Goal: Task Accomplishment & Management: Use online tool/utility

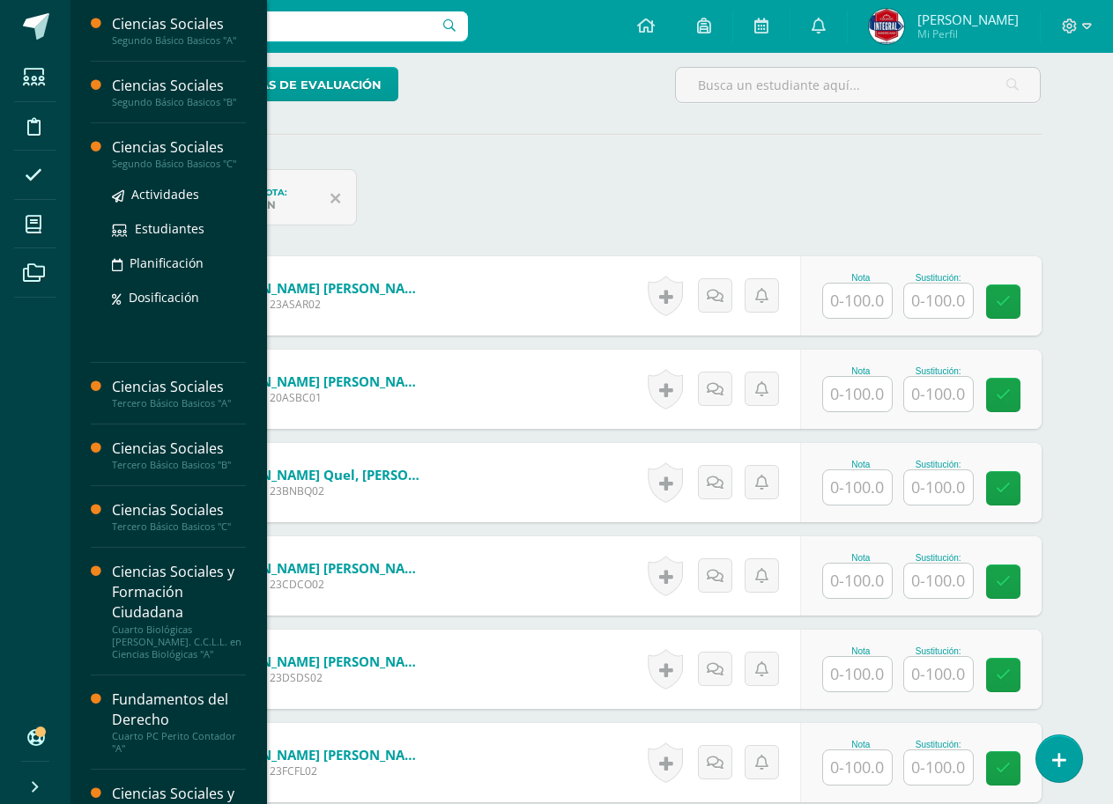
click at [157, 159] on div "Segundo Básico Basicos "C"" at bounding box center [179, 164] width 134 height 12
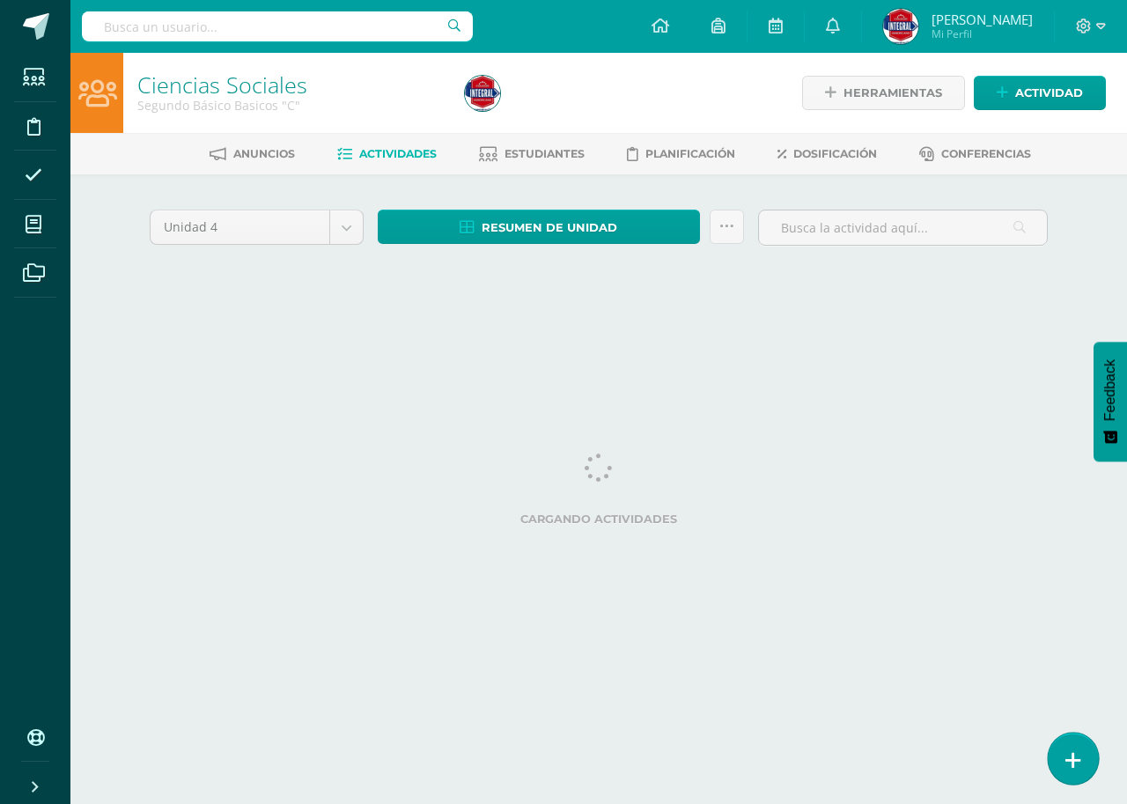
click at [1078, 762] on icon at bounding box center [1074, 760] width 16 height 20
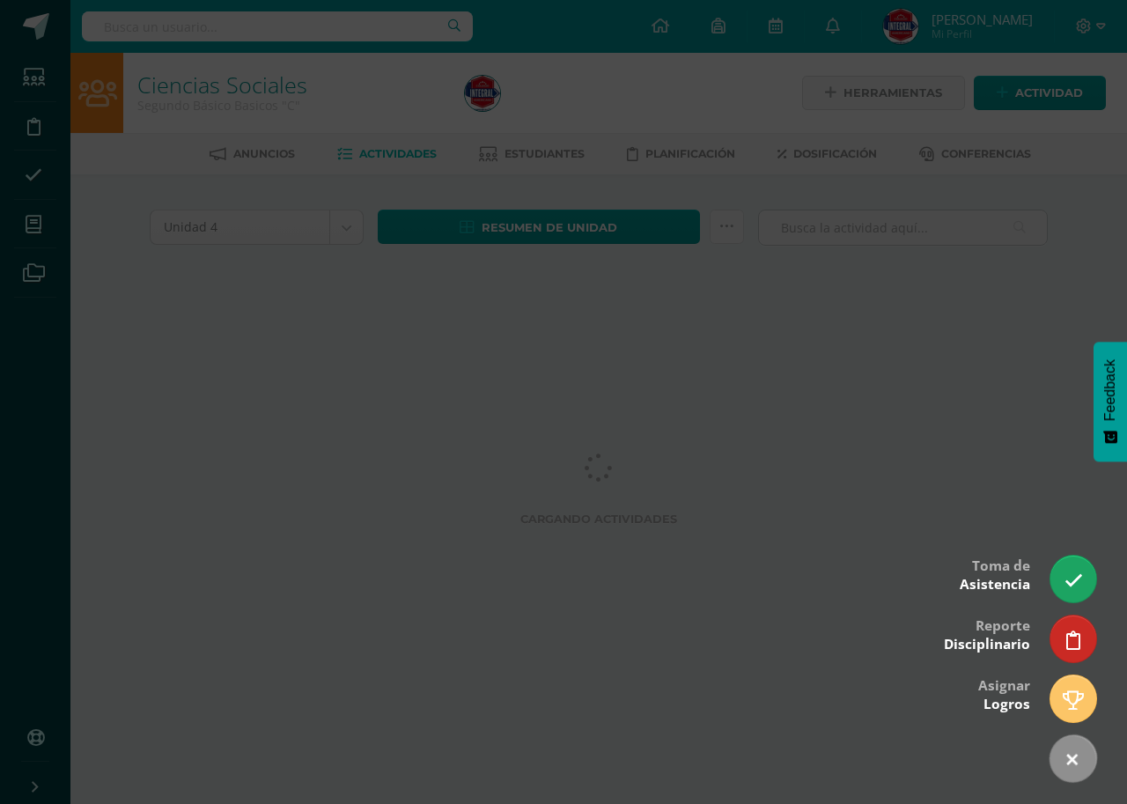
click at [736, 406] on div at bounding box center [563, 402] width 1127 height 804
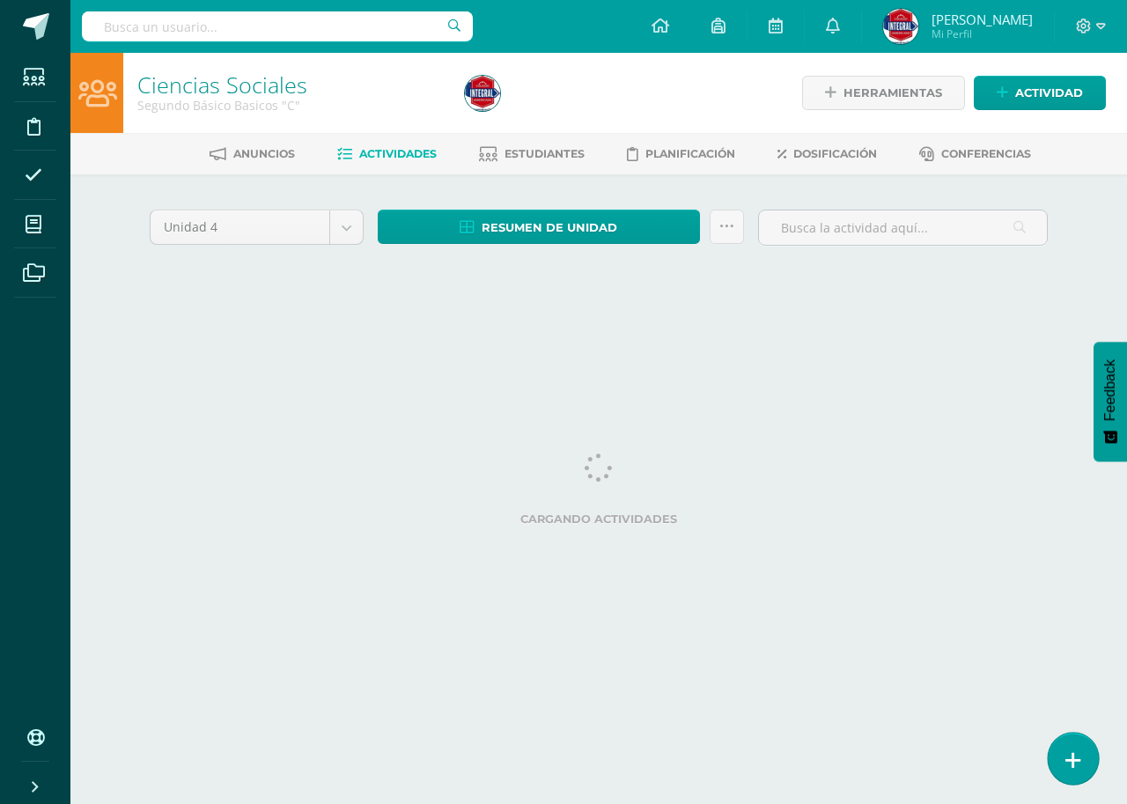
click at [1069, 765] on icon at bounding box center [1074, 760] width 16 height 20
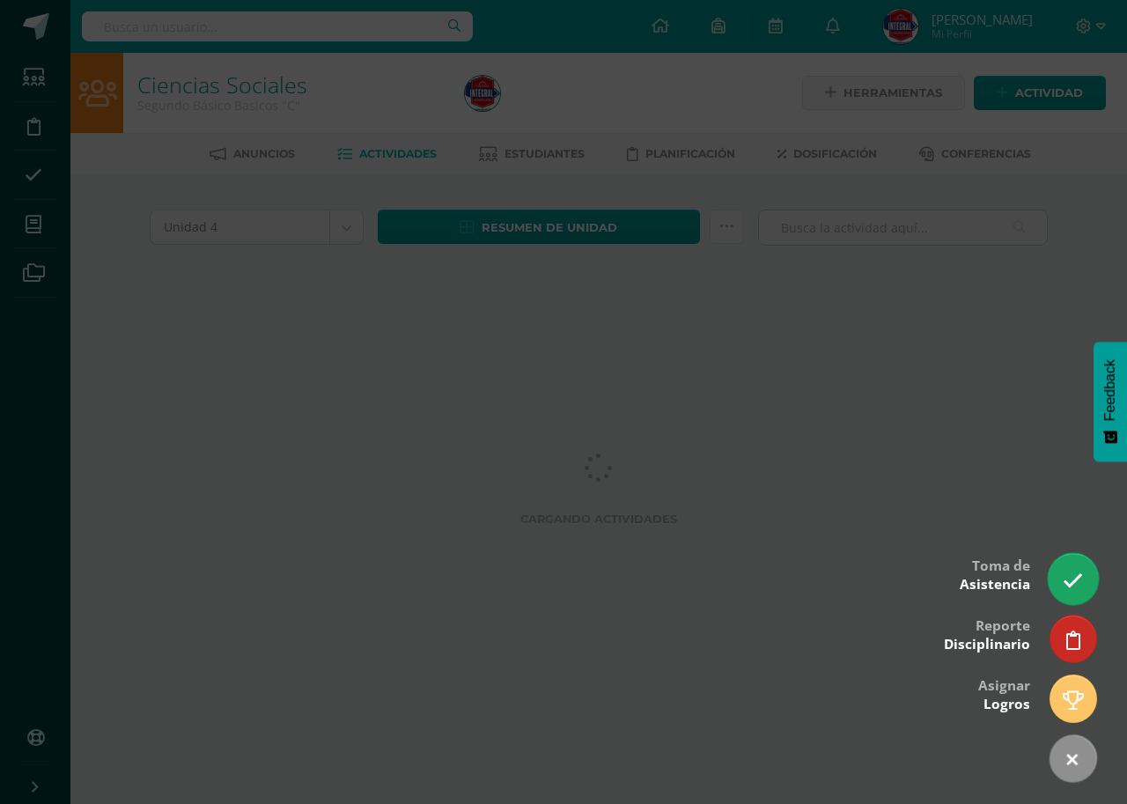
click at [1088, 573] on link at bounding box center [1073, 578] width 50 height 51
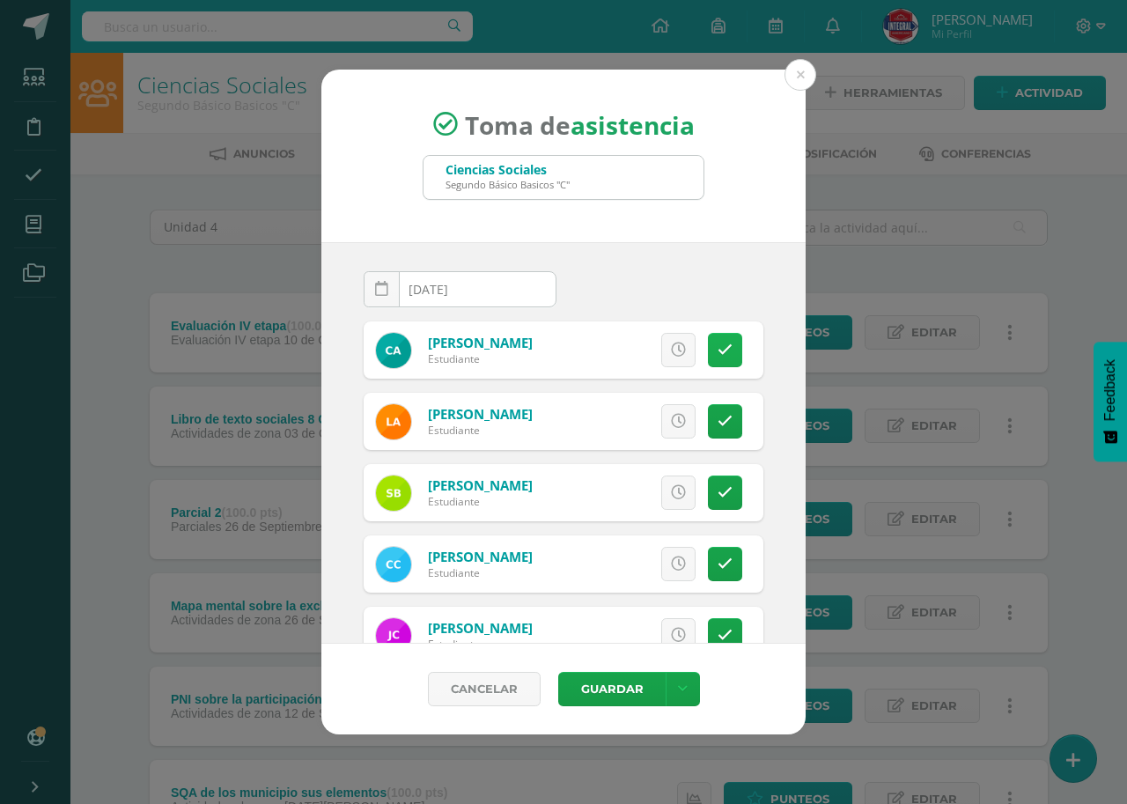
click at [708, 362] on link at bounding box center [725, 350] width 34 height 34
click at [720, 426] on link at bounding box center [725, 421] width 34 height 34
click at [609, 697] on button "Guardar" at bounding box center [611, 689] width 107 height 34
